Goal: Task Accomplishment & Management: Complete application form

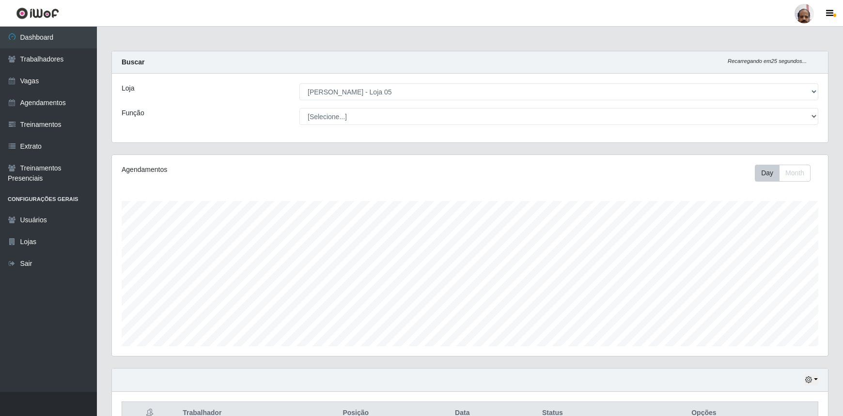
select select "252"
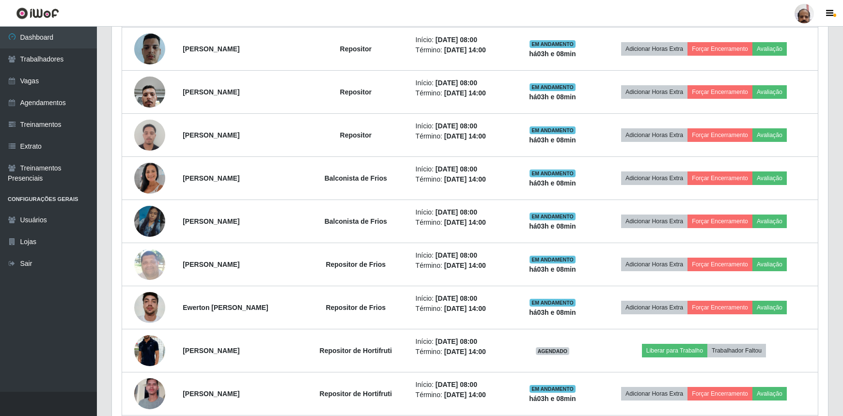
scroll to position [201, 716]
click at [63, 82] on link "Vagas" at bounding box center [48, 81] width 97 height 22
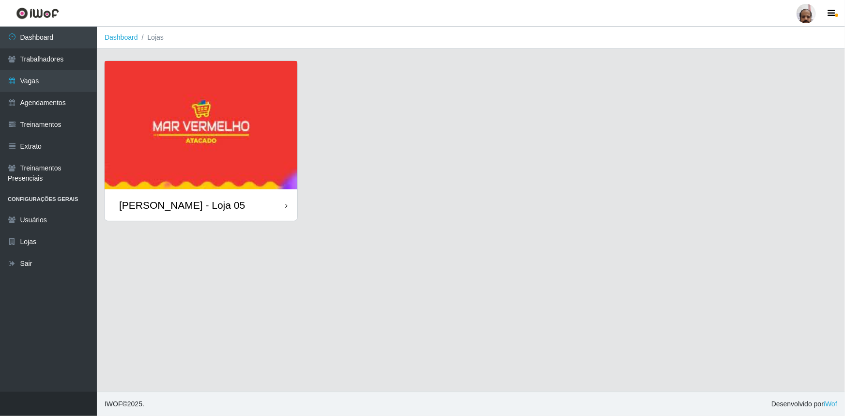
click at [213, 205] on div "[PERSON_NAME] - Loja 05" at bounding box center [182, 205] width 126 height 12
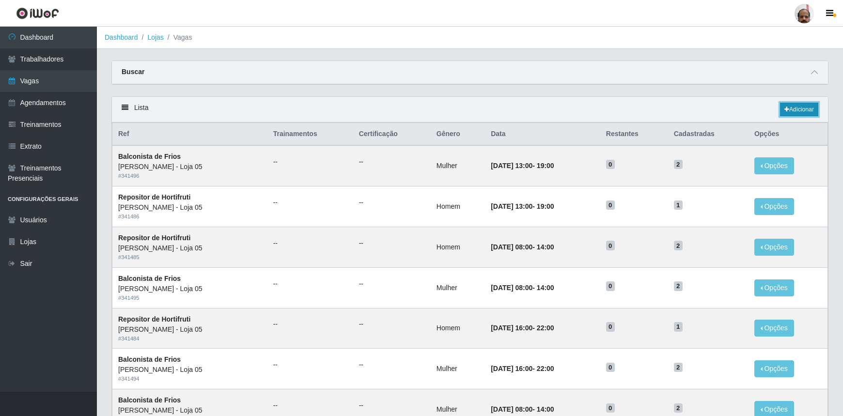
click at [797, 109] on link "Adicionar" at bounding box center [799, 110] width 38 height 14
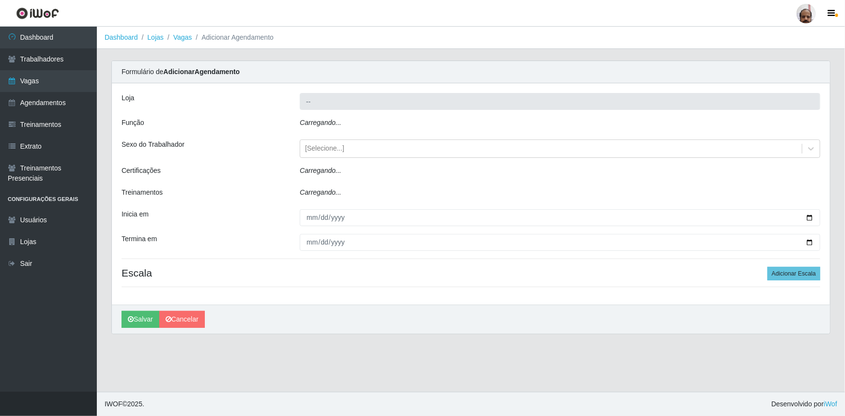
type input "[PERSON_NAME] - Loja 05"
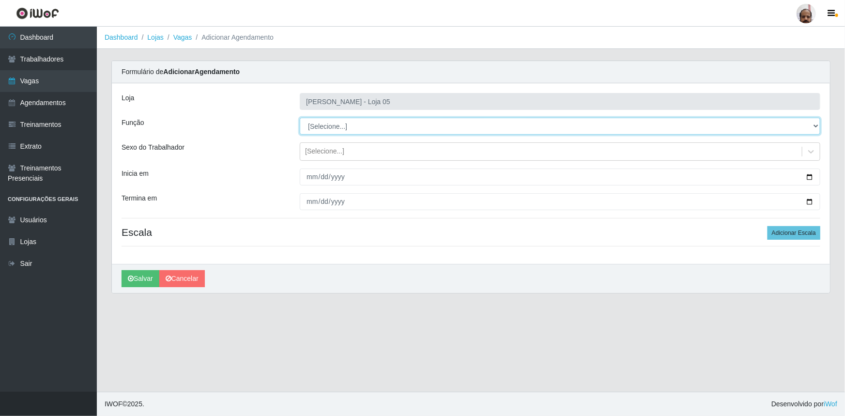
drag, startPoint x: 819, startPoint y: 125, endPoint x: 809, endPoint y: 127, distance: 9.8
click at [819, 125] on select "[Selecione...] ASG ASG + ASG ++ Auxiliar de Depósito Auxiliar de Depósito + Aux…" at bounding box center [560, 126] width 521 height 17
select select "107"
click at [300, 118] on select "[Selecione...] ASG ASG + ASG ++ Auxiliar de Depósito Auxiliar de Depósito + Aux…" at bounding box center [560, 126] width 521 height 17
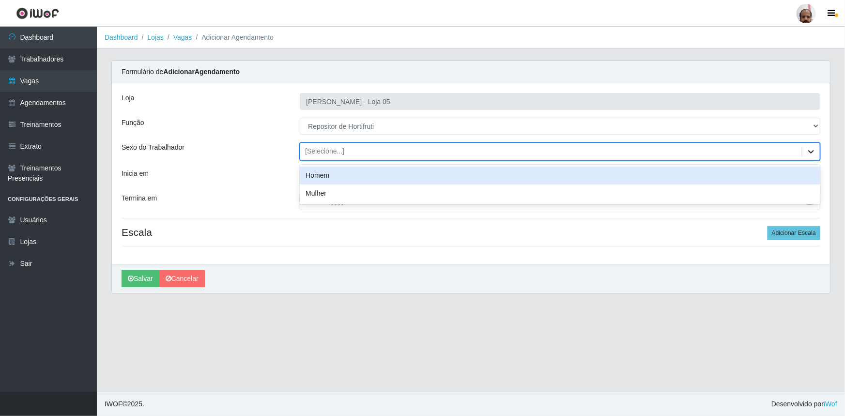
click at [811, 154] on icon at bounding box center [812, 152] width 10 height 10
click at [334, 174] on div "Homem" at bounding box center [560, 176] width 521 height 18
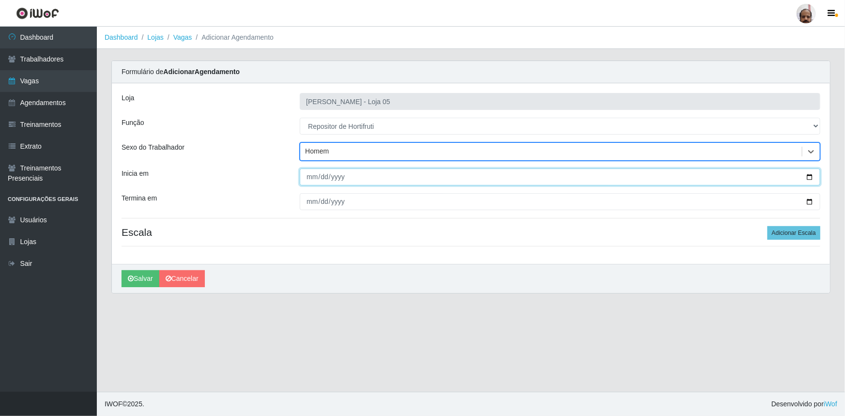
click at [811, 177] on input "Inicia em" at bounding box center [560, 177] width 521 height 17
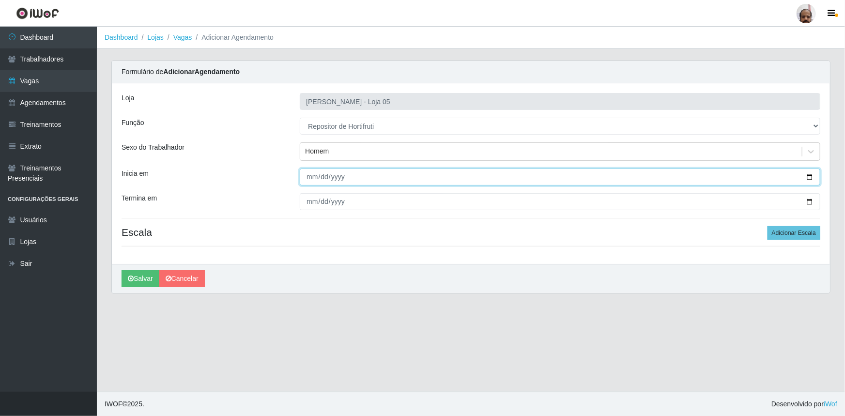
type input "[DATE]"
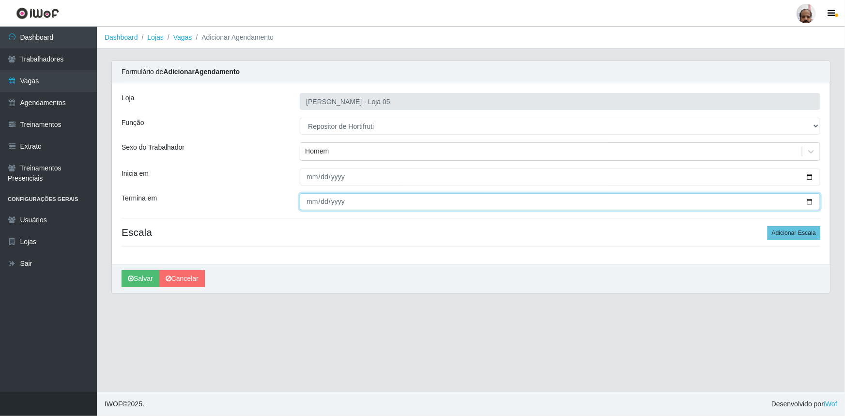
click at [809, 202] on input "Termina em" at bounding box center [560, 201] width 521 height 17
type input "[DATE]"
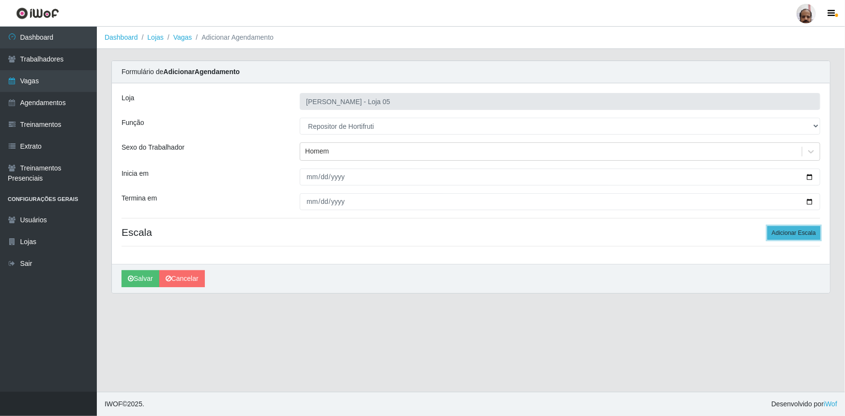
click at [810, 234] on button "Adicionar Escala" at bounding box center [794, 233] width 53 height 14
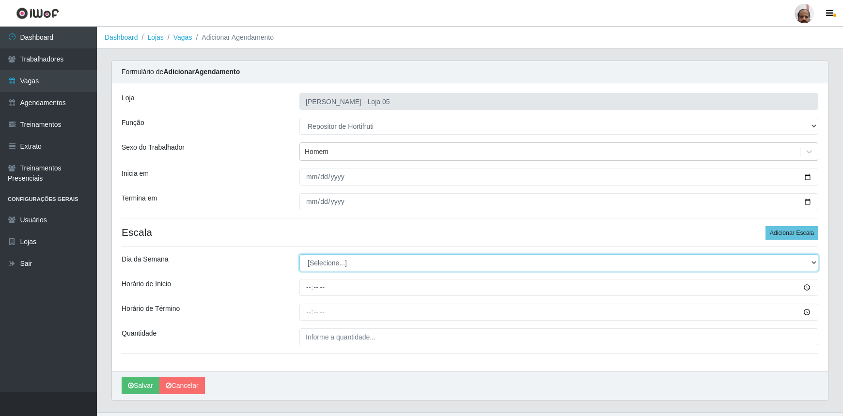
drag, startPoint x: 813, startPoint y: 263, endPoint x: 794, endPoint y: 267, distance: 20.3
click at [813, 263] on select "[Selecione...] Segunda Terça Quarta Quinta Sexta Sábado Domingo" at bounding box center [558, 262] width 519 height 17
select select "4"
click at [299, 254] on select "[Selecione...] Segunda Terça Quarta Quinta Sexta Sábado Domingo" at bounding box center [558, 262] width 519 height 17
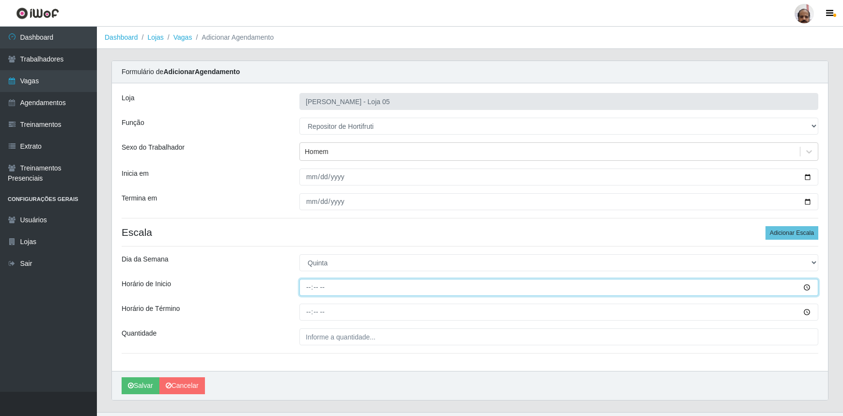
click at [308, 290] on input "Horário de Inicio" at bounding box center [558, 287] width 519 height 17
type input "08:00"
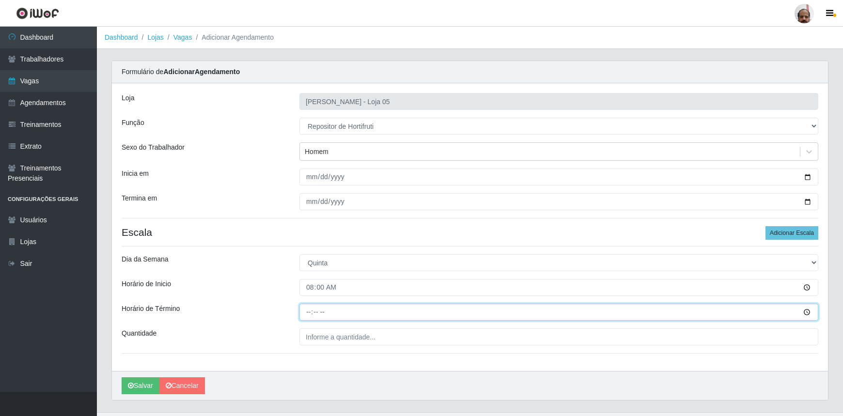
click at [308, 310] on input "Horário de Término" at bounding box center [558, 312] width 519 height 17
type input "14:00"
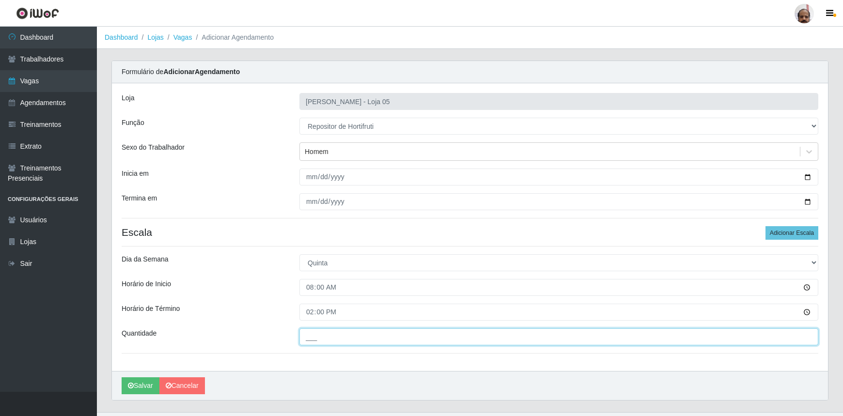
click at [324, 334] on input "___" at bounding box center [558, 336] width 519 height 17
type input "2__"
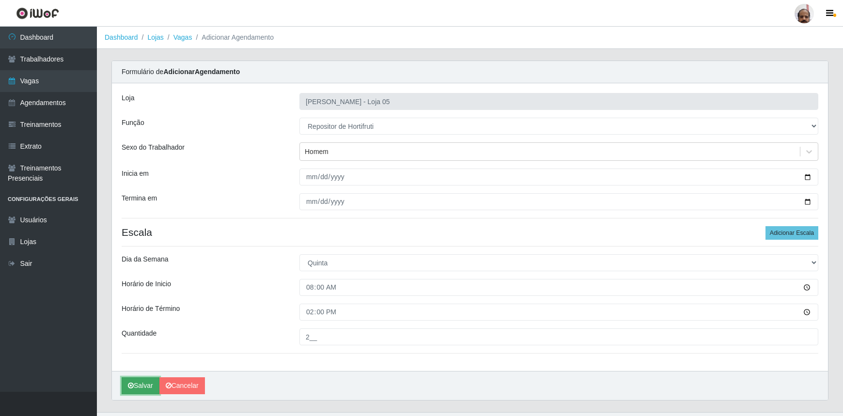
click at [146, 383] on button "Salvar" at bounding box center [141, 385] width 38 height 17
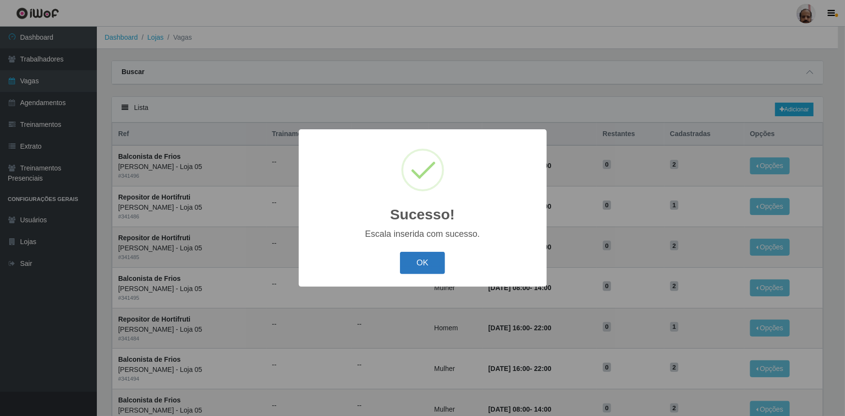
click at [432, 265] on button "OK" at bounding box center [422, 263] width 45 height 23
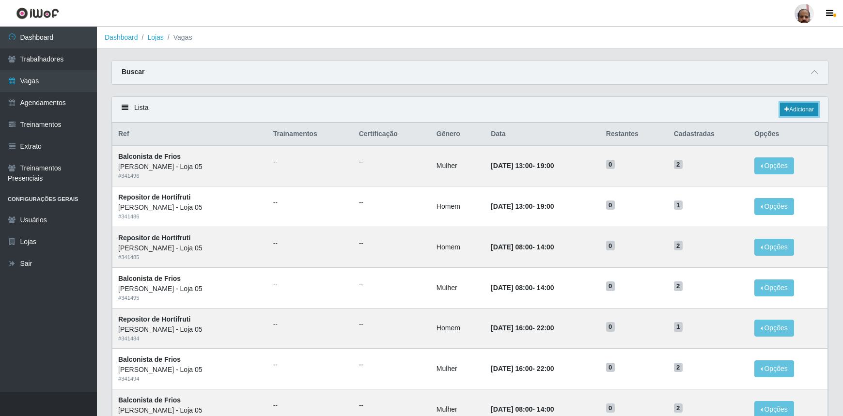
click at [810, 109] on link "Adicionar" at bounding box center [799, 110] width 38 height 14
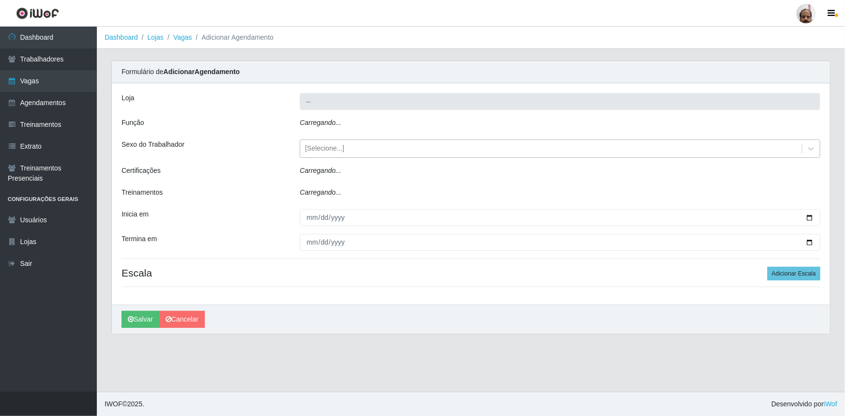
type input "[PERSON_NAME] - Loja 05"
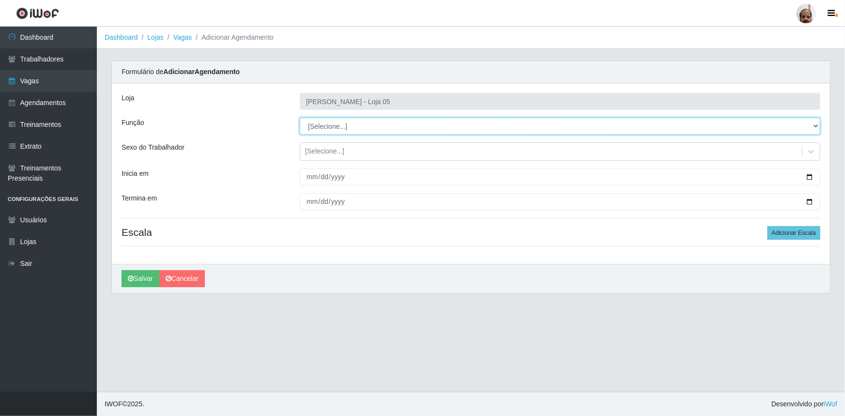
click at [818, 127] on select "[Selecione...] ASG ASG + ASG ++ Auxiliar de Depósito Auxiliar de Depósito + Aux…" at bounding box center [560, 126] width 521 height 17
select select "107"
click at [300, 118] on select "[Selecione...] ASG ASG + ASG ++ Auxiliar de Depósito Auxiliar de Depósito + Aux…" at bounding box center [560, 126] width 521 height 17
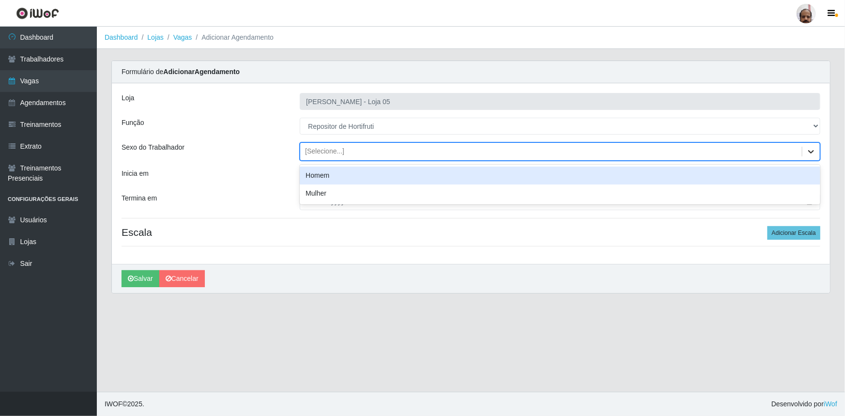
click at [812, 145] on div at bounding box center [811, 151] width 17 height 17
click at [322, 178] on div "Homem" at bounding box center [560, 176] width 521 height 18
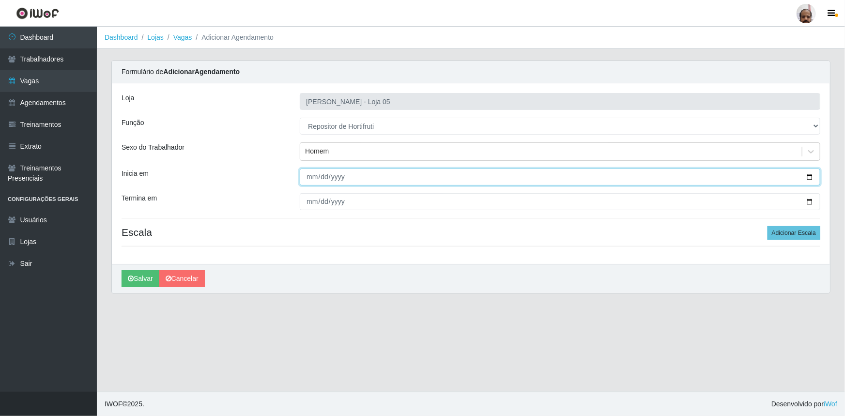
click at [810, 176] on input "Inicia em" at bounding box center [560, 177] width 521 height 17
type input "[DATE]"
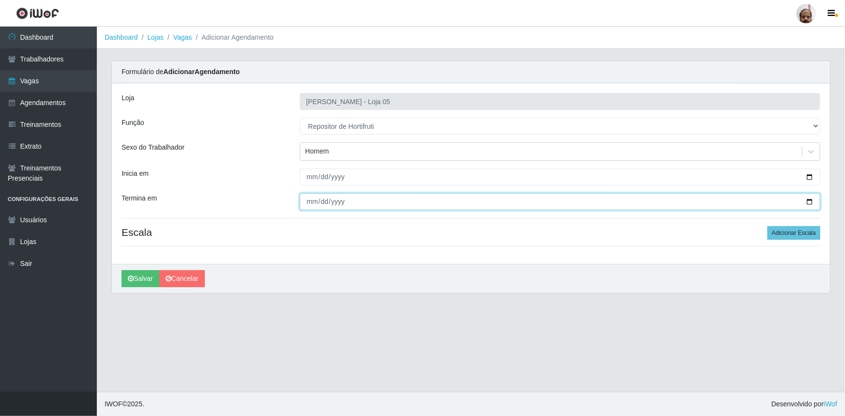
click at [810, 201] on input "Termina em" at bounding box center [560, 201] width 521 height 17
type input "[DATE]"
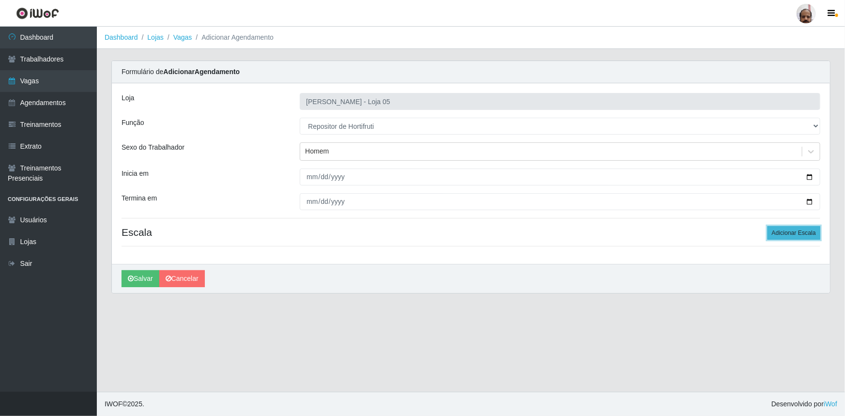
click at [812, 231] on button "Adicionar Escala" at bounding box center [794, 233] width 53 height 14
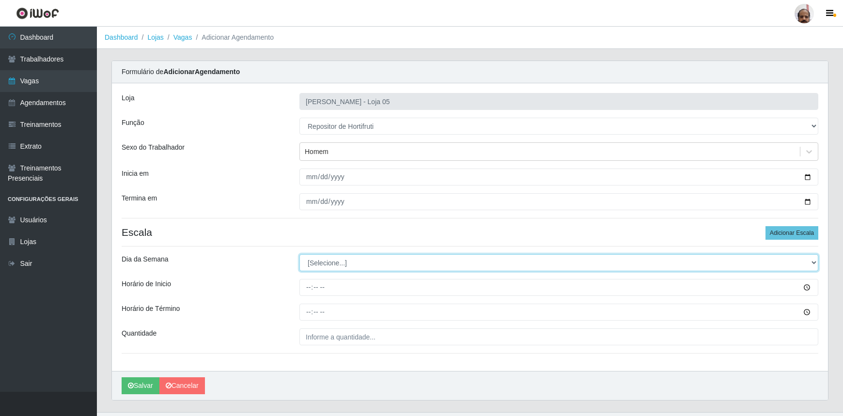
click at [813, 265] on select "[Selecione...] Segunda Terça Quarta Quinta Sexta Sábado Domingo" at bounding box center [558, 262] width 519 height 17
select select "4"
click at [299, 254] on select "[Selecione...] Segunda Terça Quarta Quinta Sexta Sábado Domingo" at bounding box center [558, 262] width 519 height 17
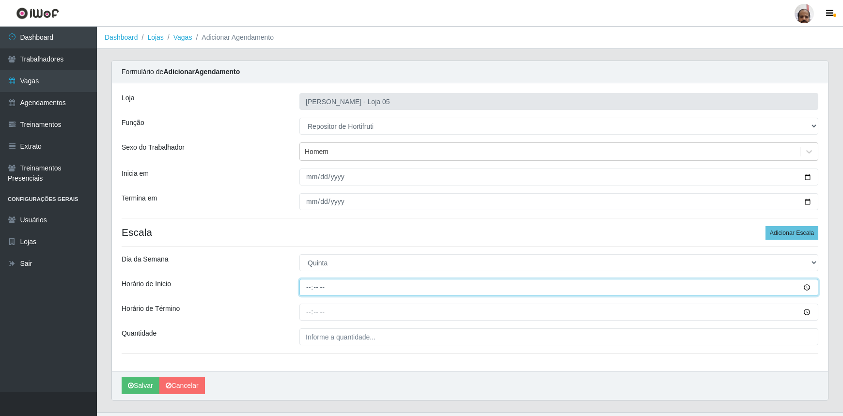
click at [304, 290] on input "Horário de Inicio" at bounding box center [558, 287] width 519 height 17
type input "16:00"
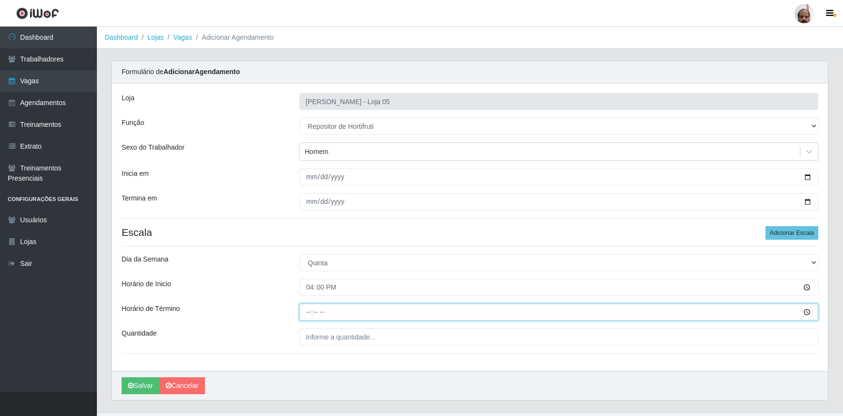
click at [303, 310] on input "Horário de Término" at bounding box center [558, 312] width 519 height 17
type input "22:00"
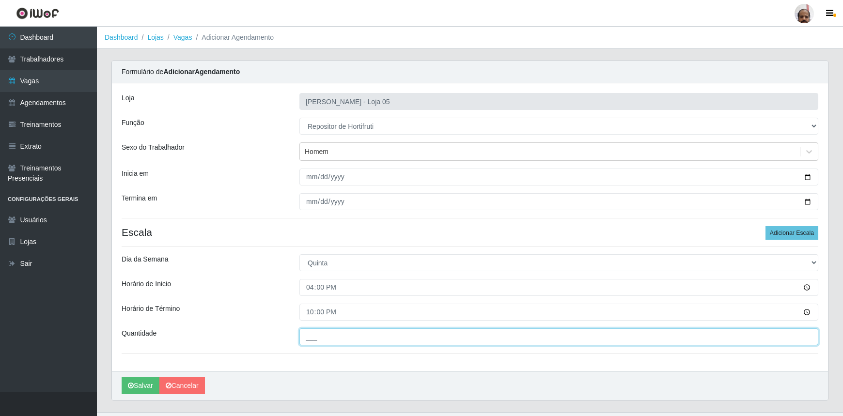
click at [306, 342] on input "___" at bounding box center [558, 336] width 519 height 17
type input "2__"
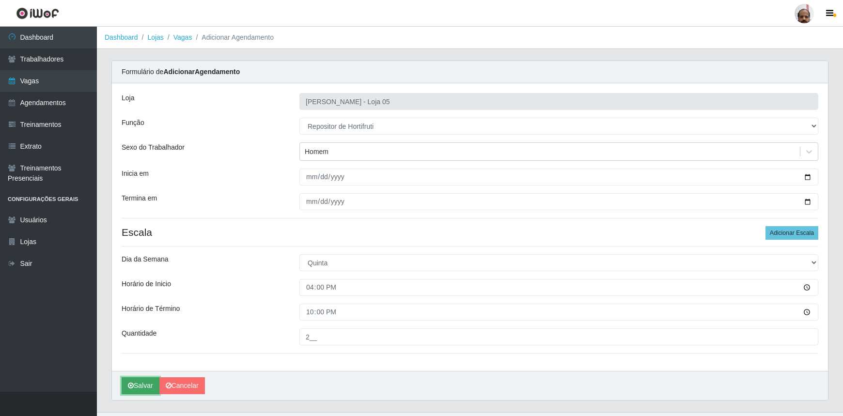
click at [145, 386] on button "Salvar" at bounding box center [141, 385] width 38 height 17
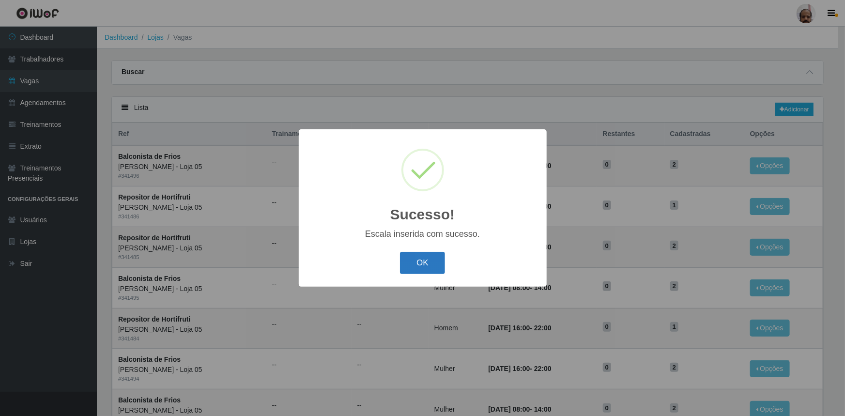
click at [436, 260] on button "OK" at bounding box center [422, 263] width 45 height 23
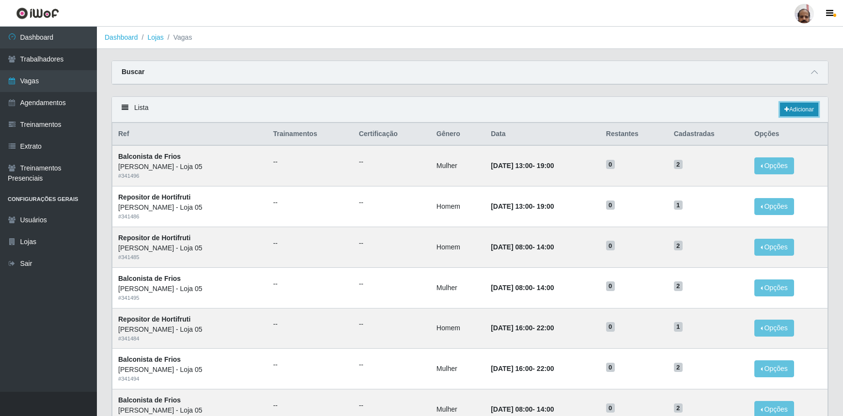
click at [808, 109] on link "Adicionar" at bounding box center [799, 110] width 38 height 14
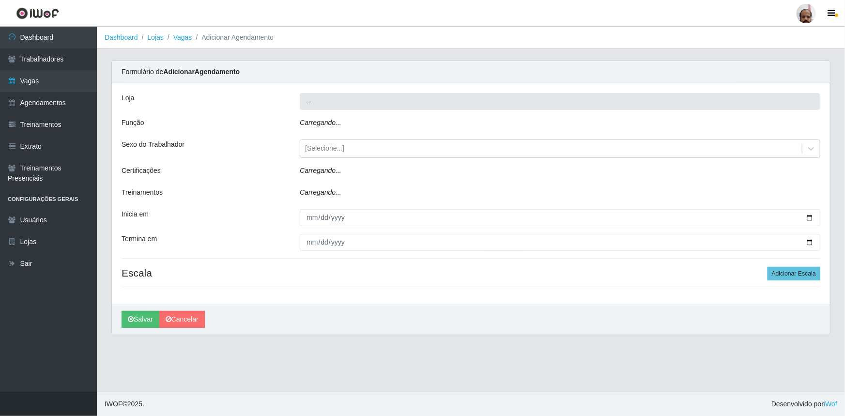
type input "[PERSON_NAME] - Loja 05"
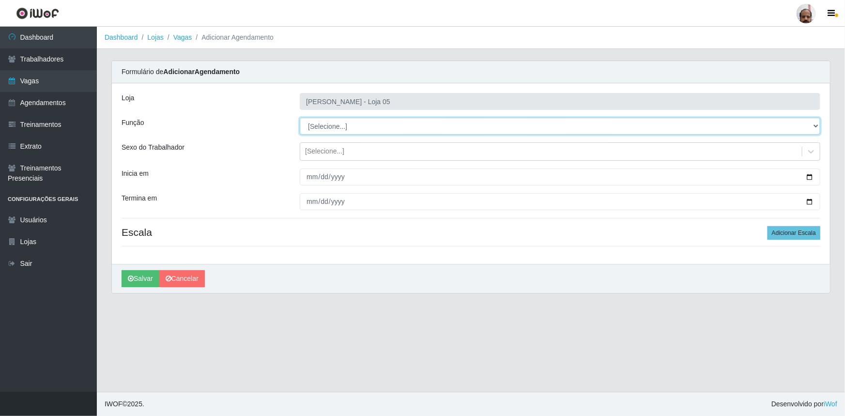
drag, startPoint x: 813, startPoint y: 124, endPoint x: 806, endPoint y: 127, distance: 8.3
click at [813, 124] on select "[Selecione...] ASG ASG + ASG ++ Auxiliar de Depósito Auxiliar de Depósito + Aux…" at bounding box center [560, 126] width 521 height 17
select select "107"
click at [300, 118] on select "[Selecione...] ASG ASG + ASG ++ Auxiliar de Depósito Auxiliar de Depósito + Aux…" at bounding box center [560, 126] width 521 height 17
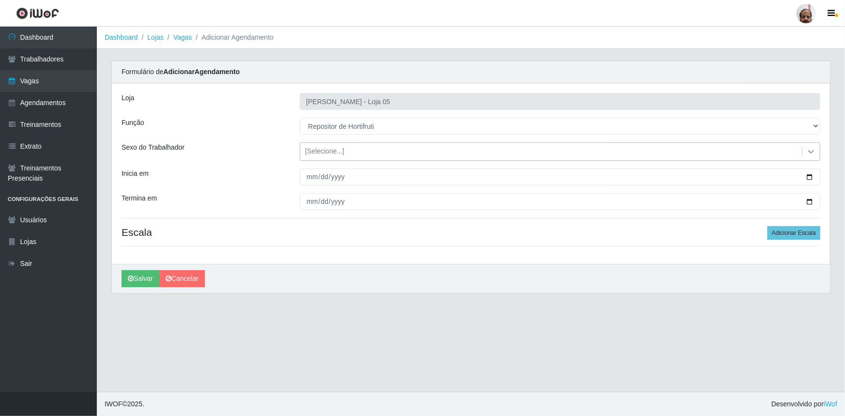
click at [810, 151] on icon at bounding box center [812, 151] width 6 height 3
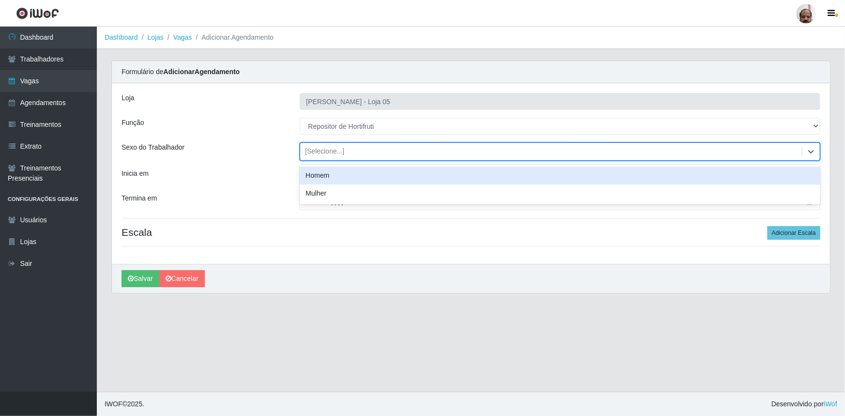
click at [302, 183] on div "Homem" at bounding box center [560, 176] width 521 height 18
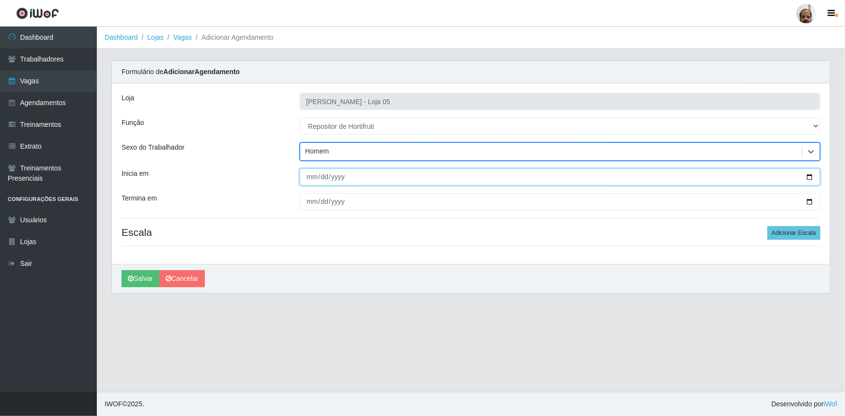
click at [811, 177] on input "Inicia em" at bounding box center [560, 177] width 521 height 17
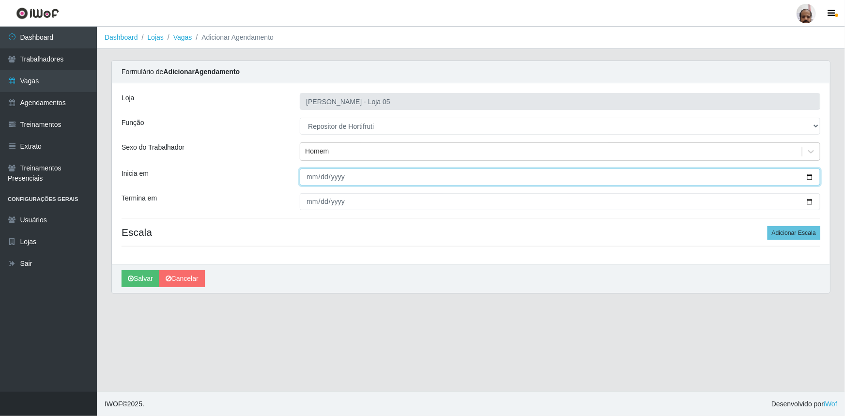
type input "[DATE]"
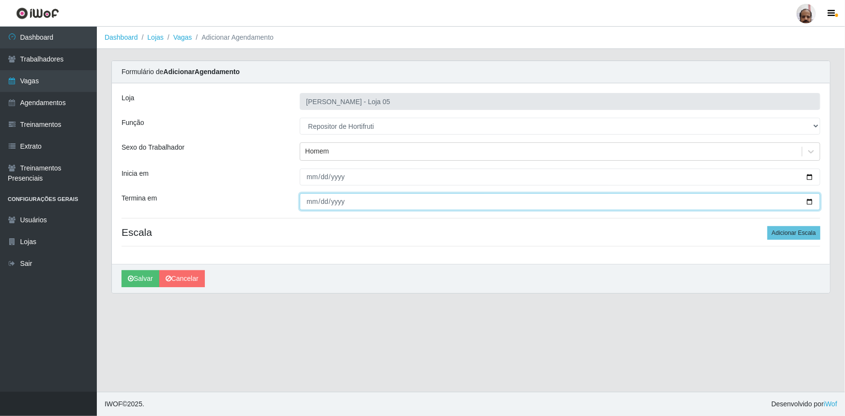
click at [810, 203] on input "Termina em" at bounding box center [560, 201] width 521 height 17
type input "[DATE]"
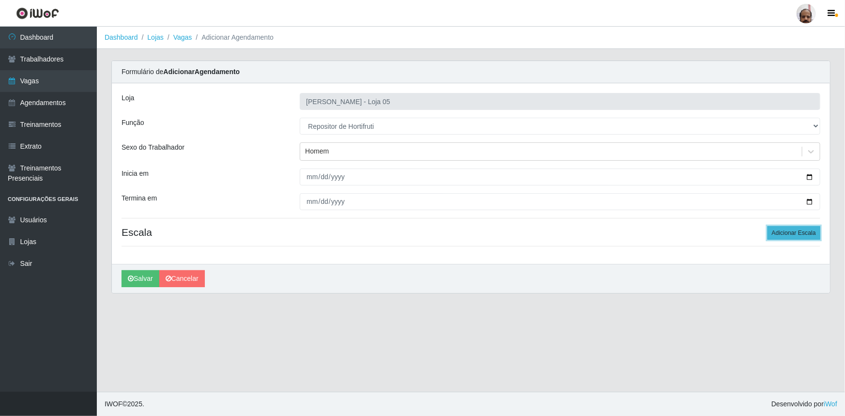
click at [813, 232] on button "Adicionar Escala" at bounding box center [794, 233] width 53 height 14
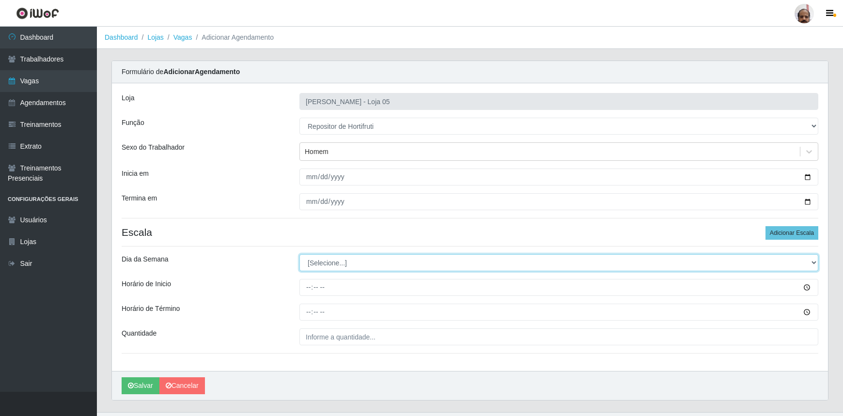
click at [812, 262] on select "[Selecione...] Segunda Terça Quarta Quinta Sexta Sábado Domingo" at bounding box center [558, 262] width 519 height 17
select select "5"
click at [299, 254] on select "[Selecione...] Segunda Terça Quarta Quinta Sexta Sábado Domingo" at bounding box center [558, 262] width 519 height 17
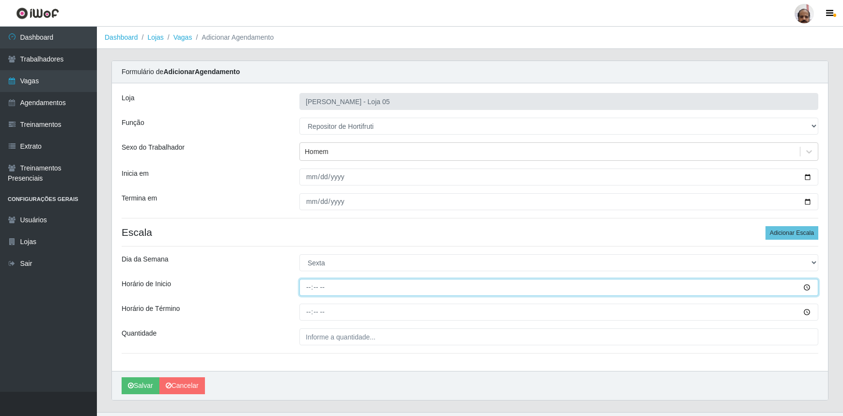
click at [307, 290] on input "Horário de Inicio" at bounding box center [558, 287] width 519 height 17
type input "08:00"
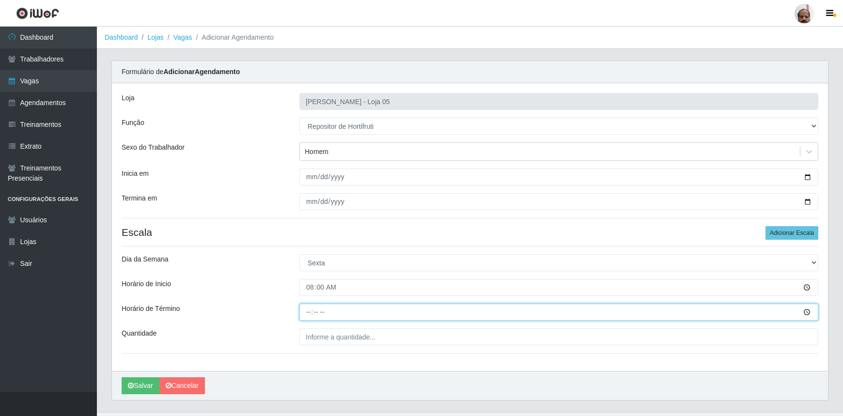
click at [309, 310] on input "Horário de Término" at bounding box center [558, 312] width 519 height 17
type input "14:00"
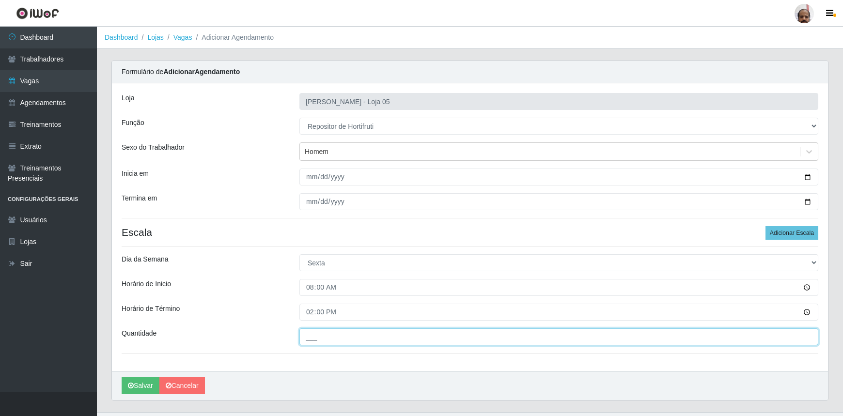
click at [310, 336] on input "___" at bounding box center [558, 336] width 519 height 17
type input "2__"
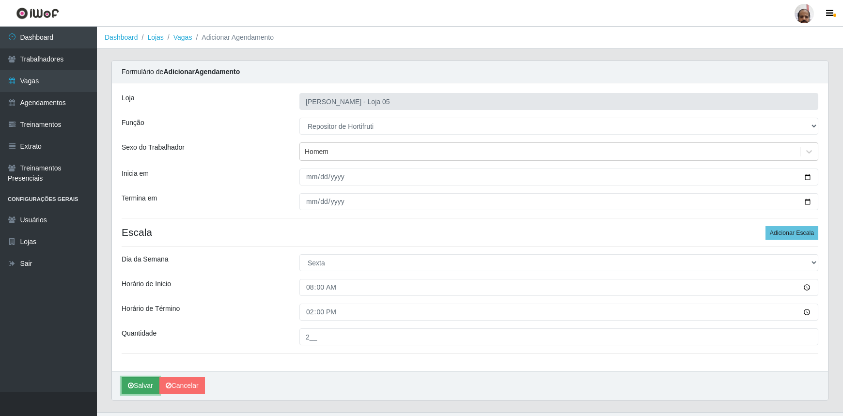
drag, startPoint x: 147, startPoint y: 385, endPoint x: 138, endPoint y: 390, distance: 10.4
click at [147, 385] on button "Salvar" at bounding box center [141, 385] width 38 height 17
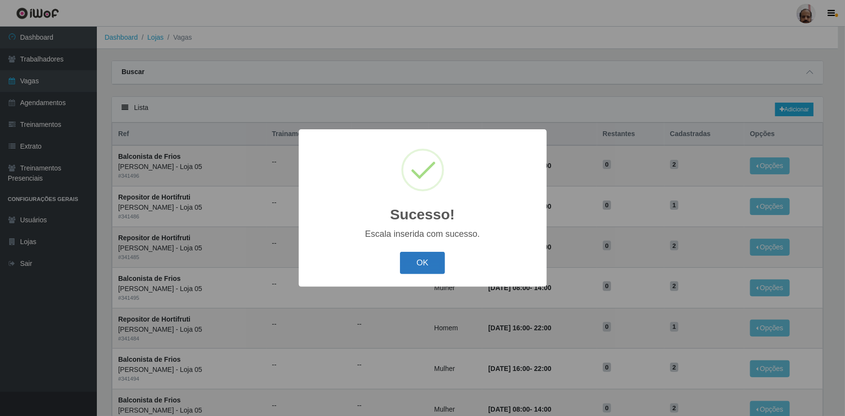
click at [434, 267] on button "OK" at bounding box center [422, 263] width 45 height 23
